Goal: Task Accomplishment & Management: Use online tool/utility

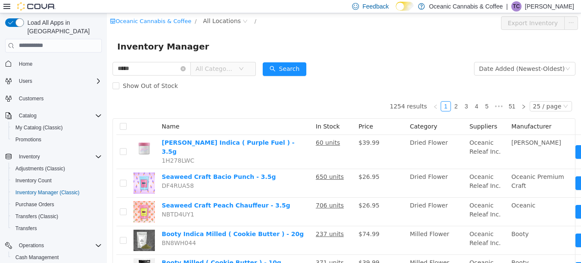
scroll to position [32, 0]
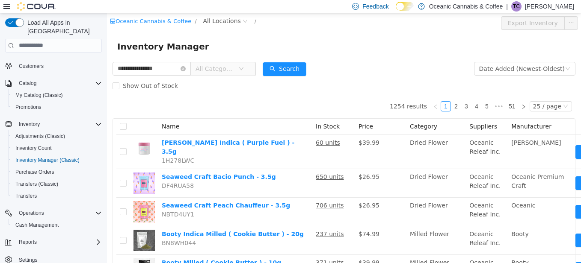
type input "**********"
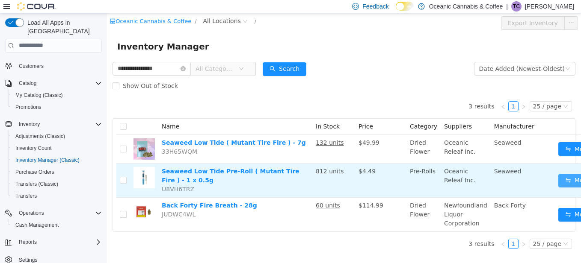
click at [566, 176] on button "Move" at bounding box center [577, 181] width 39 height 14
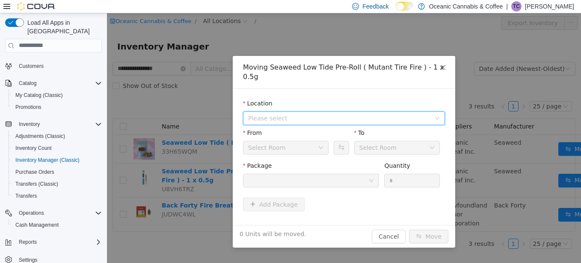
click at [295, 114] on span "Please select" at bounding box center [339, 118] width 182 height 9
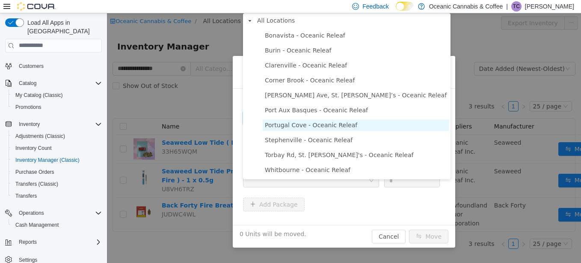
click at [268, 125] on span "Portugal Cove - Oceanic Releaf" at bounding box center [311, 124] width 92 height 7
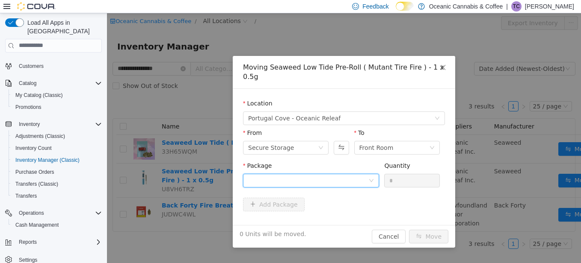
click at [267, 174] on div at bounding box center [308, 180] width 120 height 13
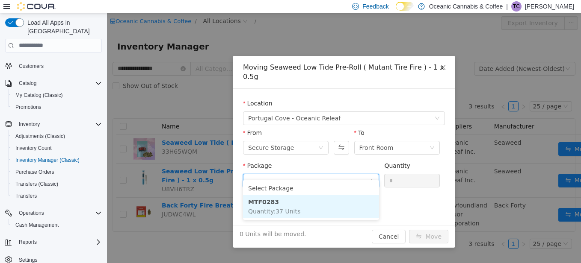
click at [265, 198] on strong "MTF0283" at bounding box center [263, 201] width 31 height 7
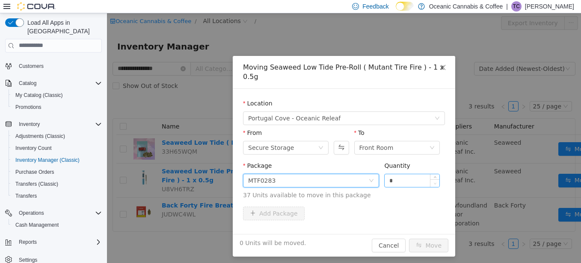
click at [431, 179] on span "Decrease Value" at bounding box center [434, 183] width 9 height 8
click at [406, 177] on input "*" at bounding box center [411, 180] width 55 height 13
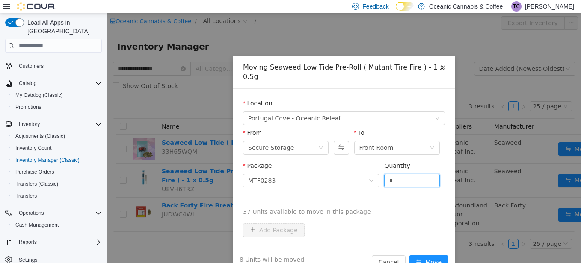
type input "*"
click at [409, 255] on button "Move" at bounding box center [428, 262] width 39 height 14
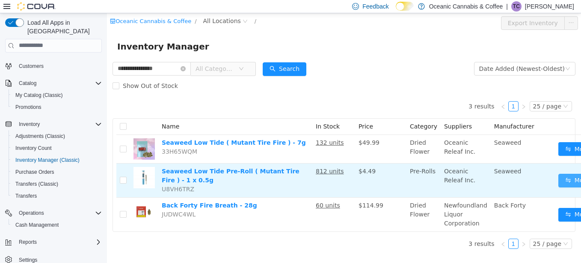
click at [558, 177] on button "Move" at bounding box center [577, 181] width 39 height 14
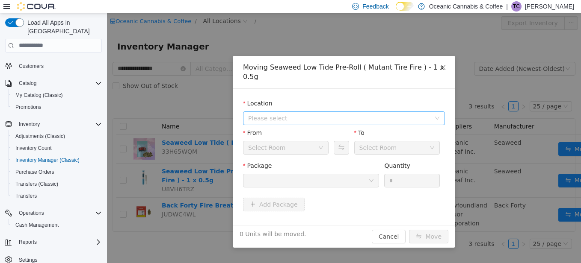
click at [275, 114] on span "Please select" at bounding box center [339, 118] width 182 height 9
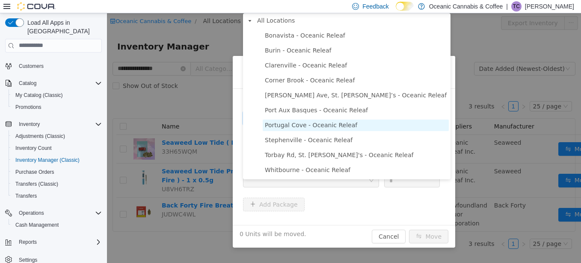
click at [298, 125] on span "Portugal Cove - Oceanic Releaf" at bounding box center [311, 124] width 92 height 7
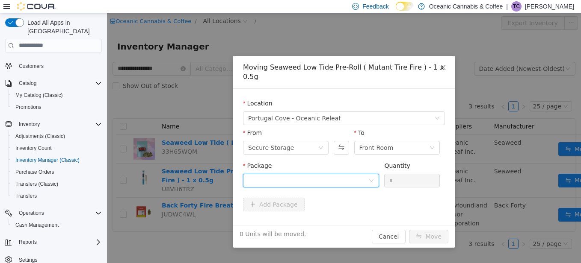
click at [283, 174] on div at bounding box center [308, 180] width 120 height 13
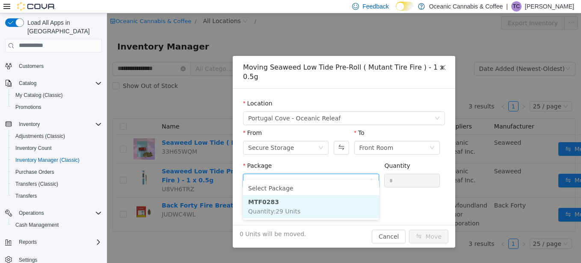
click at [281, 201] on li "MTF0283 Quantity : 29 Units" at bounding box center [311, 206] width 136 height 23
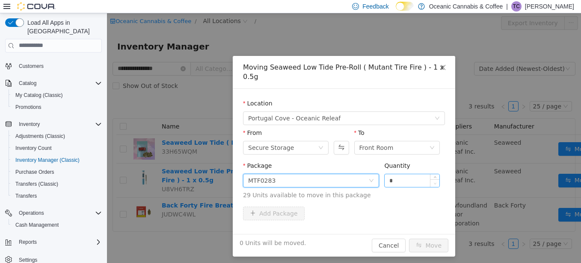
click at [431, 179] on span "Decrease Value" at bounding box center [434, 183] width 9 height 8
click at [408, 179] on div "Quantity *" at bounding box center [412, 176] width 56 height 30
click at [404, 174] on input "*" at bounding box center [411, 180] width 55 height 13
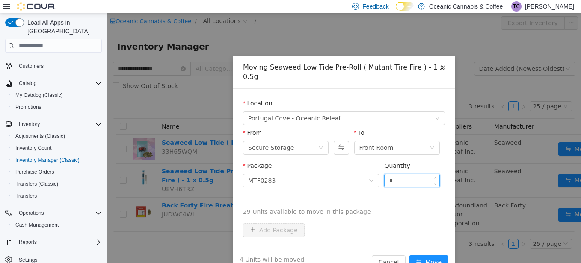
type input "*"
click at [409, 255] on button "Move" at bounding box center [428, 262] width 39 height 14
